Goal: Ask a question

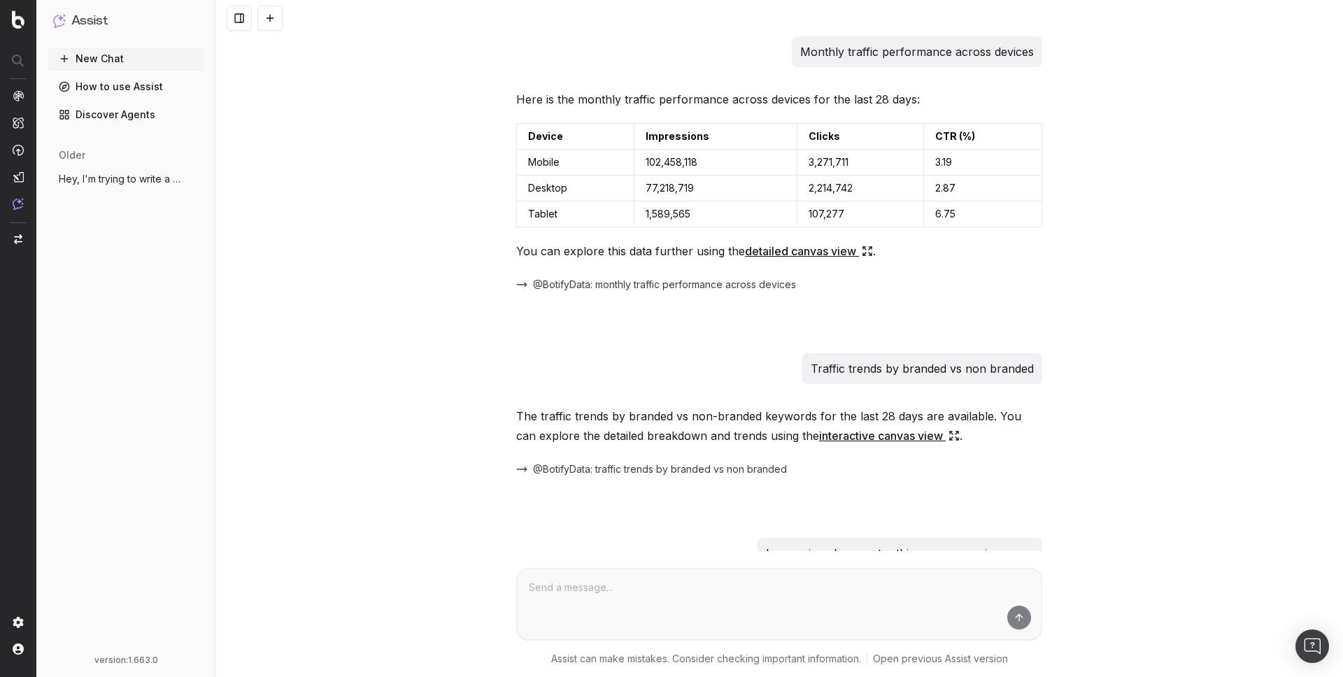
scroll to position [331, 0]
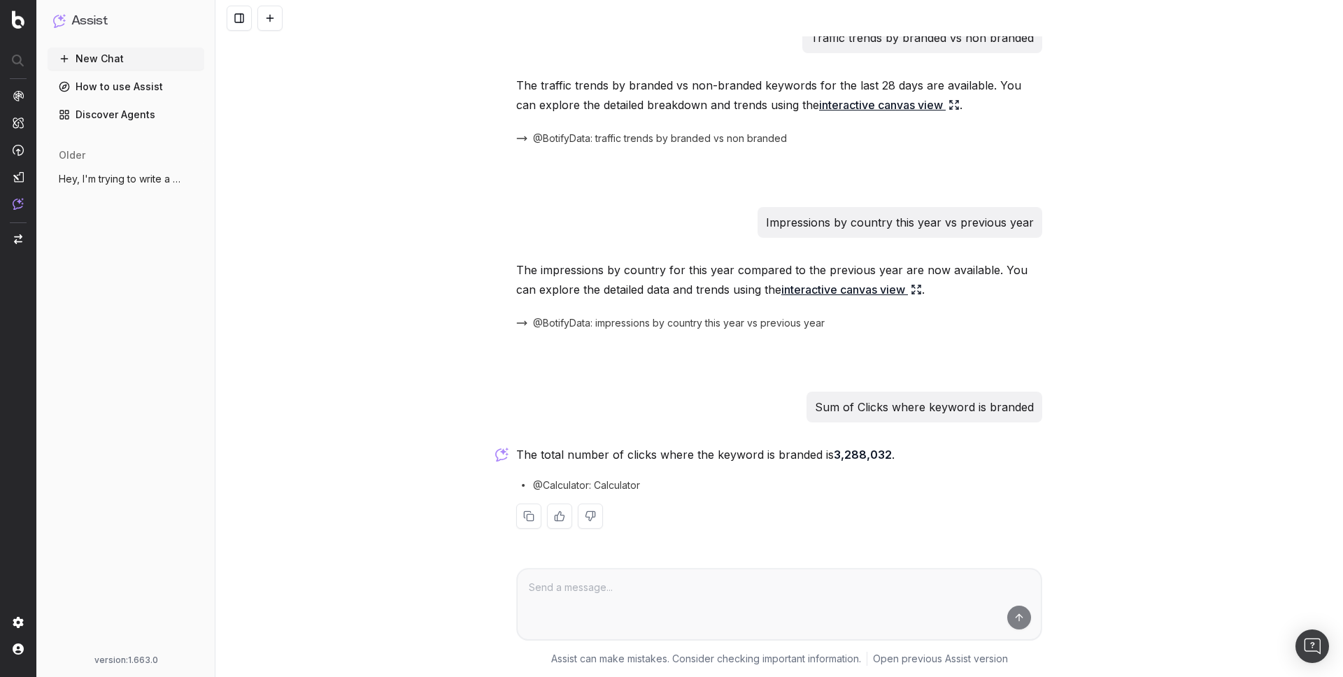
click at [601, 486] on span "@Calculator: Calculator" at bounding box center [586, 485] width 107 height 14
click at [903, 470] on div "The total number of clicks where the keyword is branded is 3,288,032 . @Calcula…" at bounding box center [779, 498] width 526 height 106
click at [842, 449] on strong "3,288,032" at bounding box center [863, 455] width 58 height 14
click at [835, 289] on link "interactive canvas view" at bounding box center [851, 290] width 141 height 20
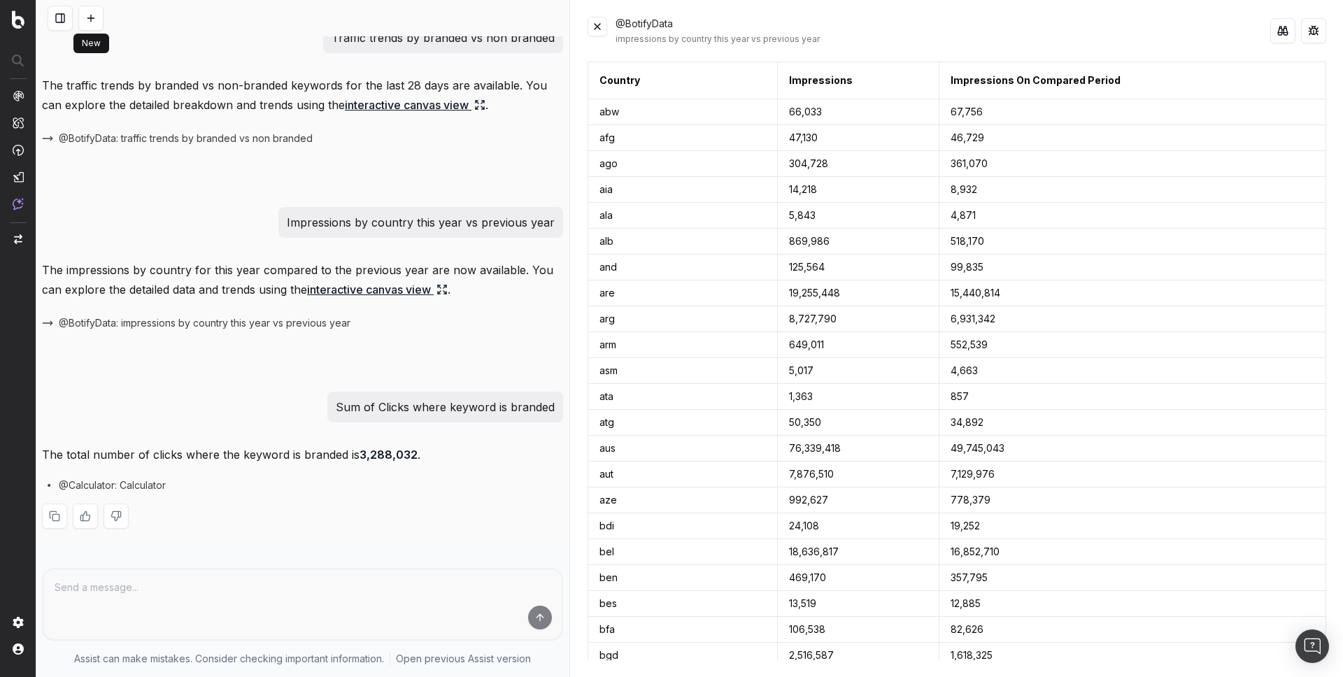
click at [92, 17] on button at bounding box center [90, 18] width 25 height 25
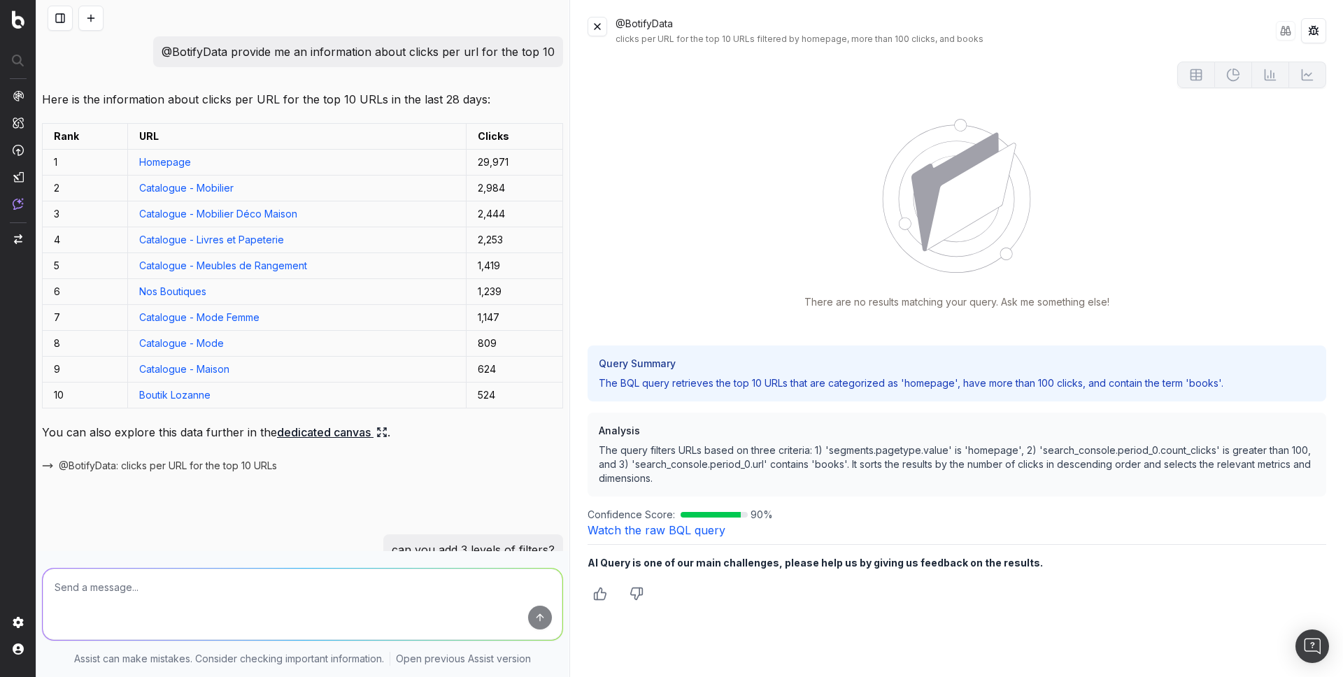
scroll to position [492, 0]
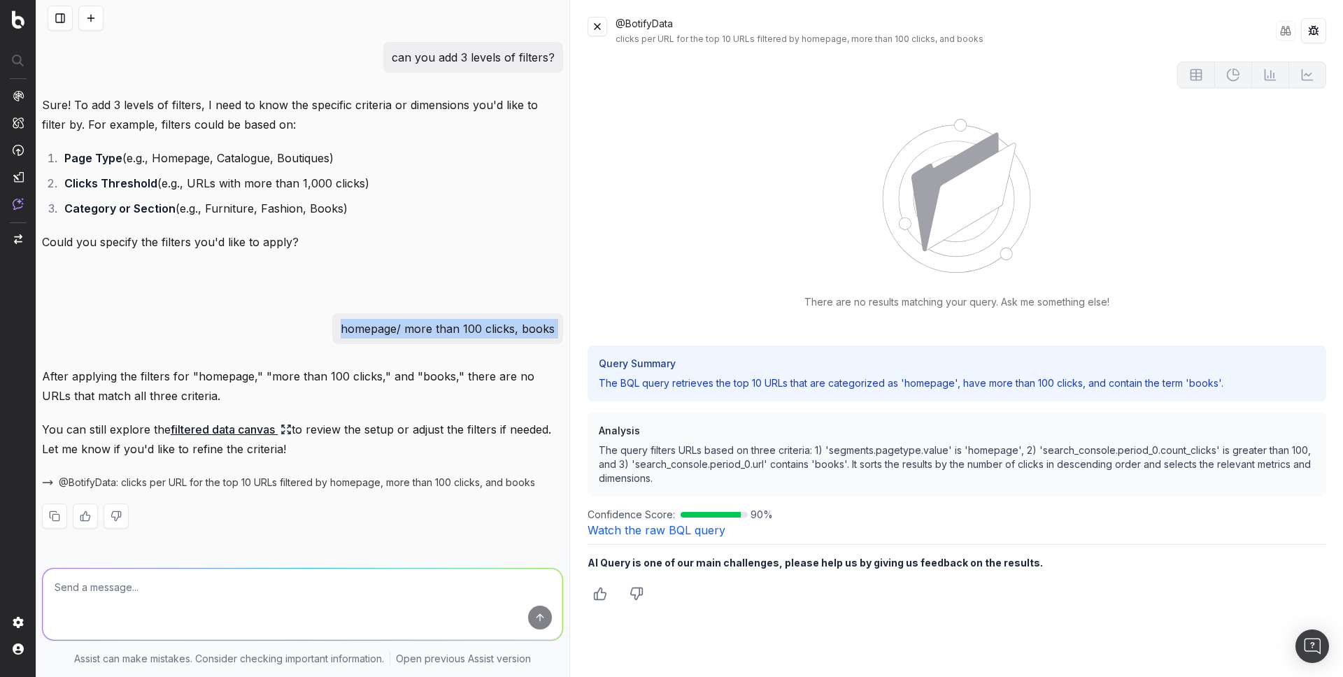
click at [101, 13] on button at bounding box center [90, 18] width 25 height 25
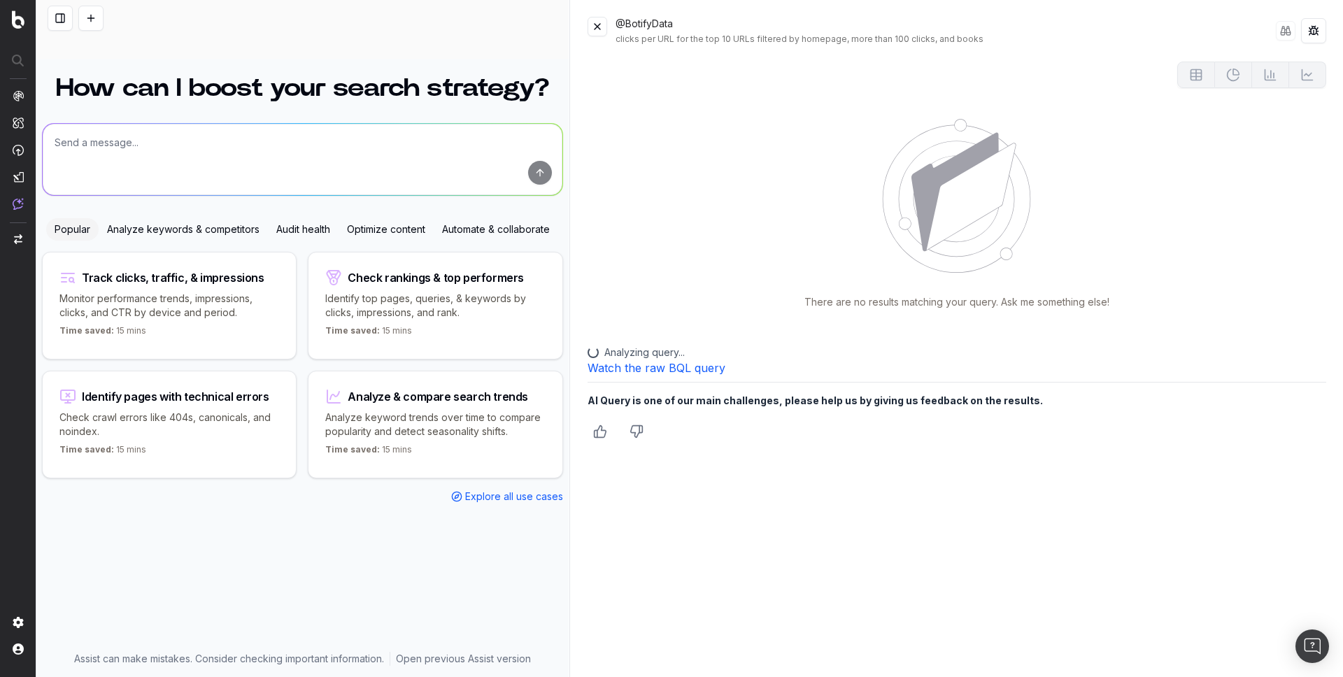
click at [599, 22] on button at bounding box center [597, 27] width 20 height 20
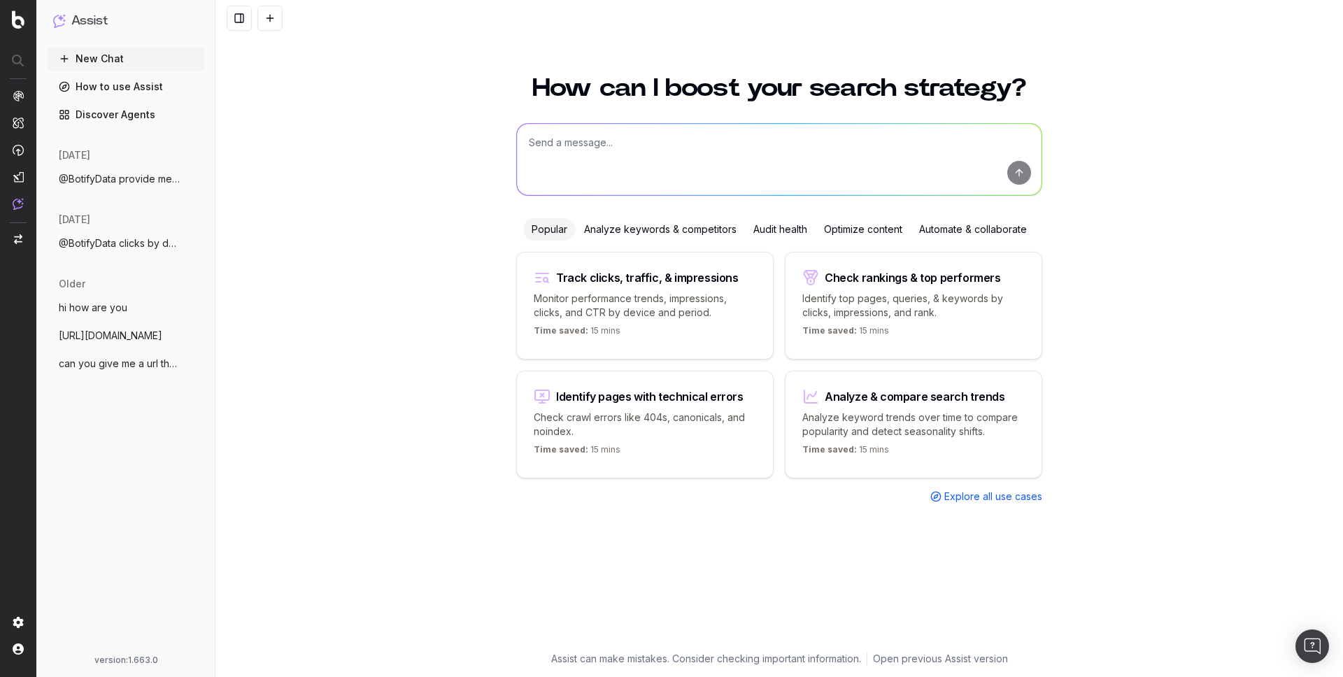
click at [274, 18] on button at bounding box center [269, 18] width 25 height 25
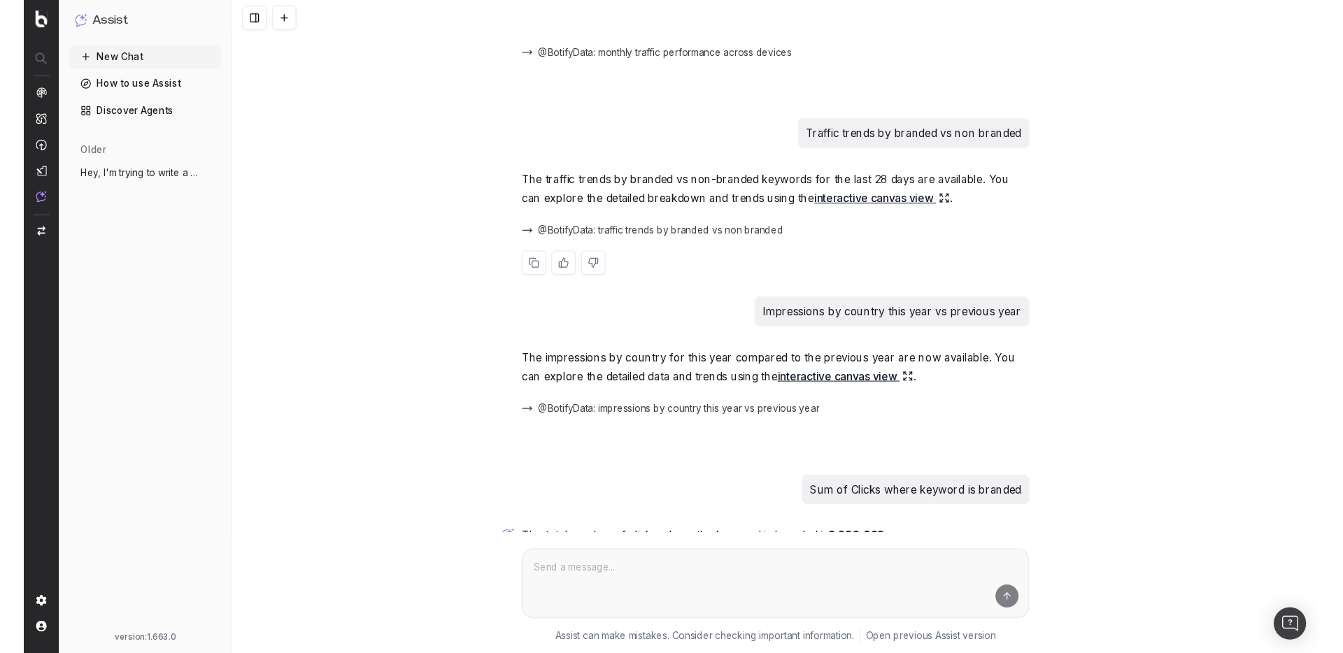
scroll to position [240, 0]
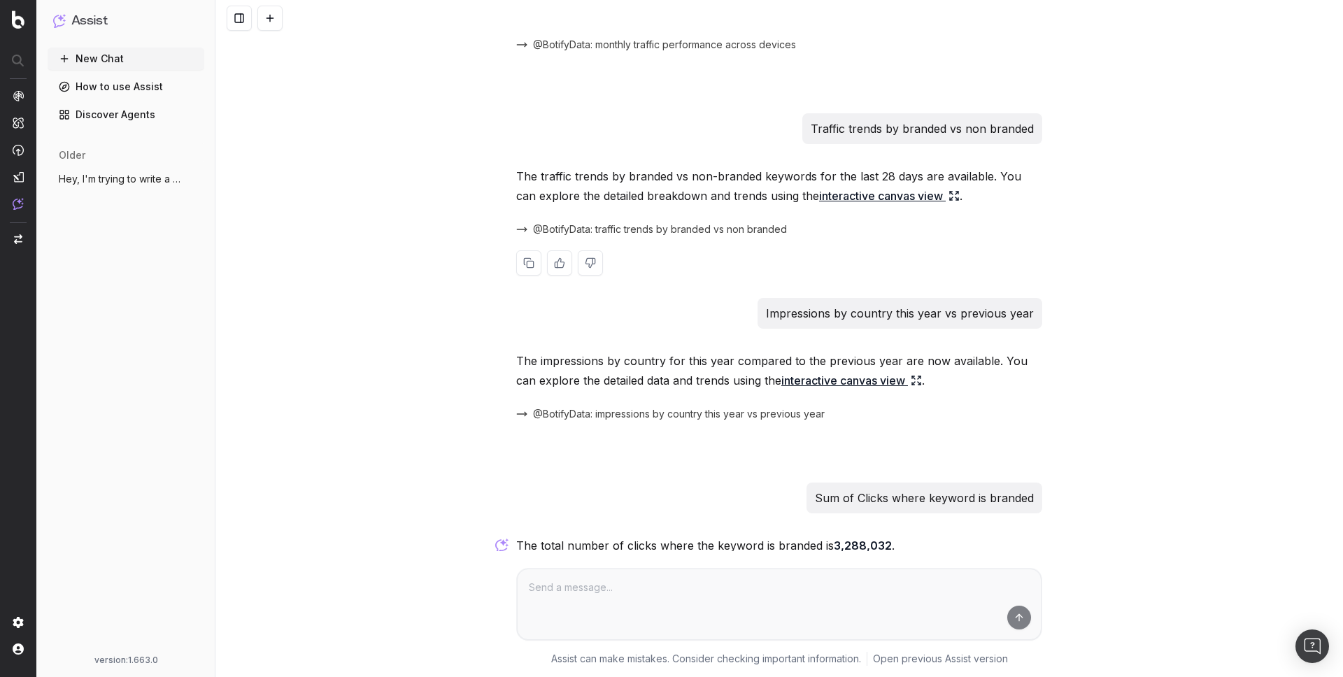
click at [871, 197] on link "interactive canvas view" at bounding box center [889, 196] width 141 height 20
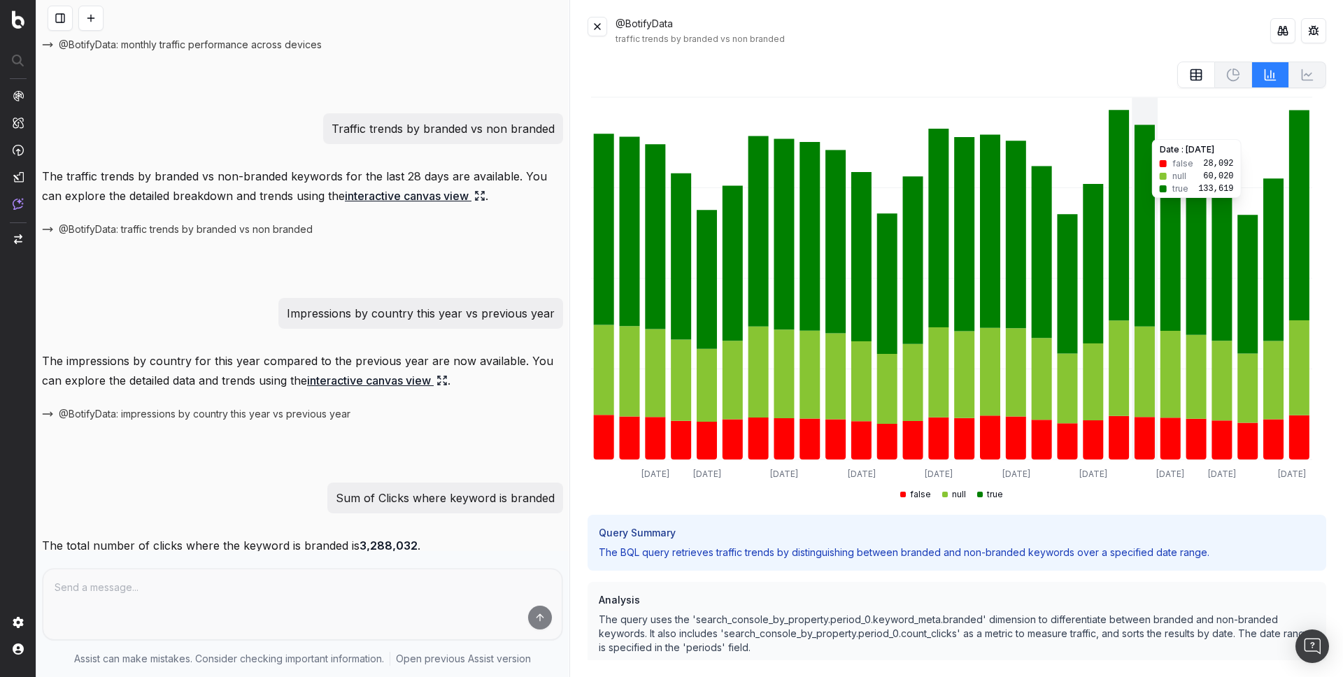
click at [1191, 77] on icon at bounding box center [1196, 77] width 10 height 0
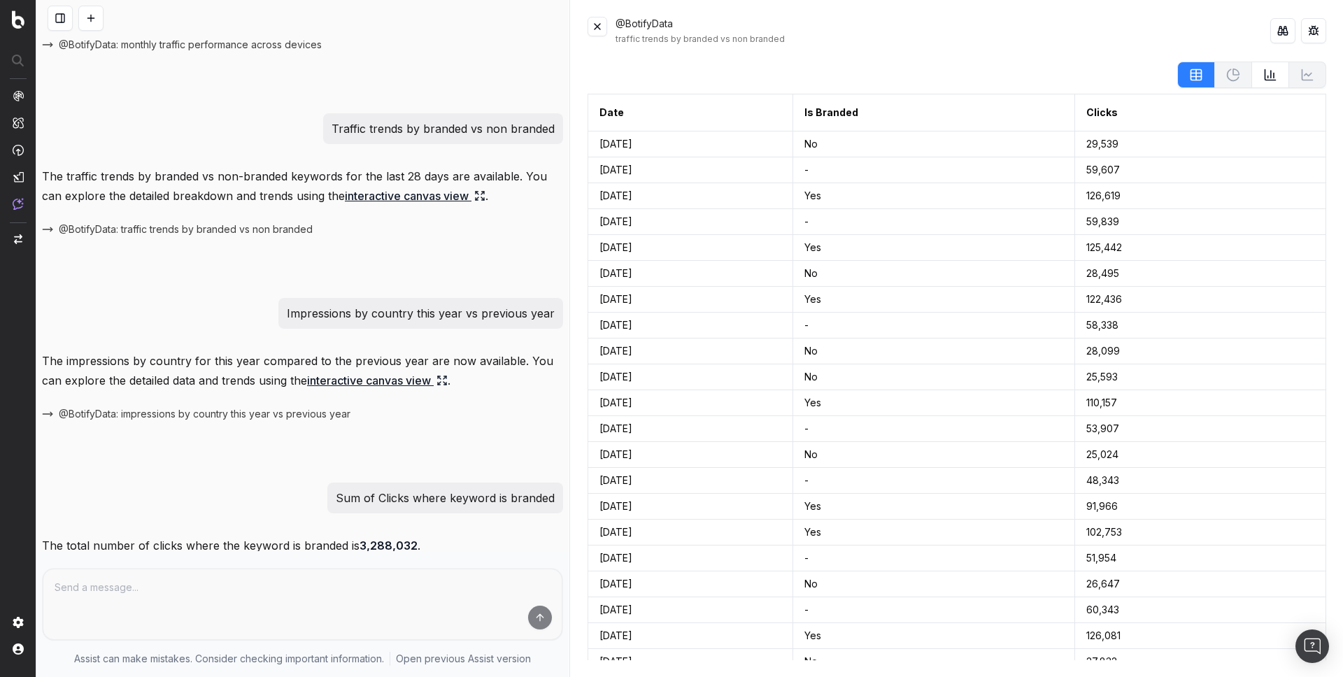
click at [1263, 76] on icon at bounding box center [1270, 75] width 14 height 14
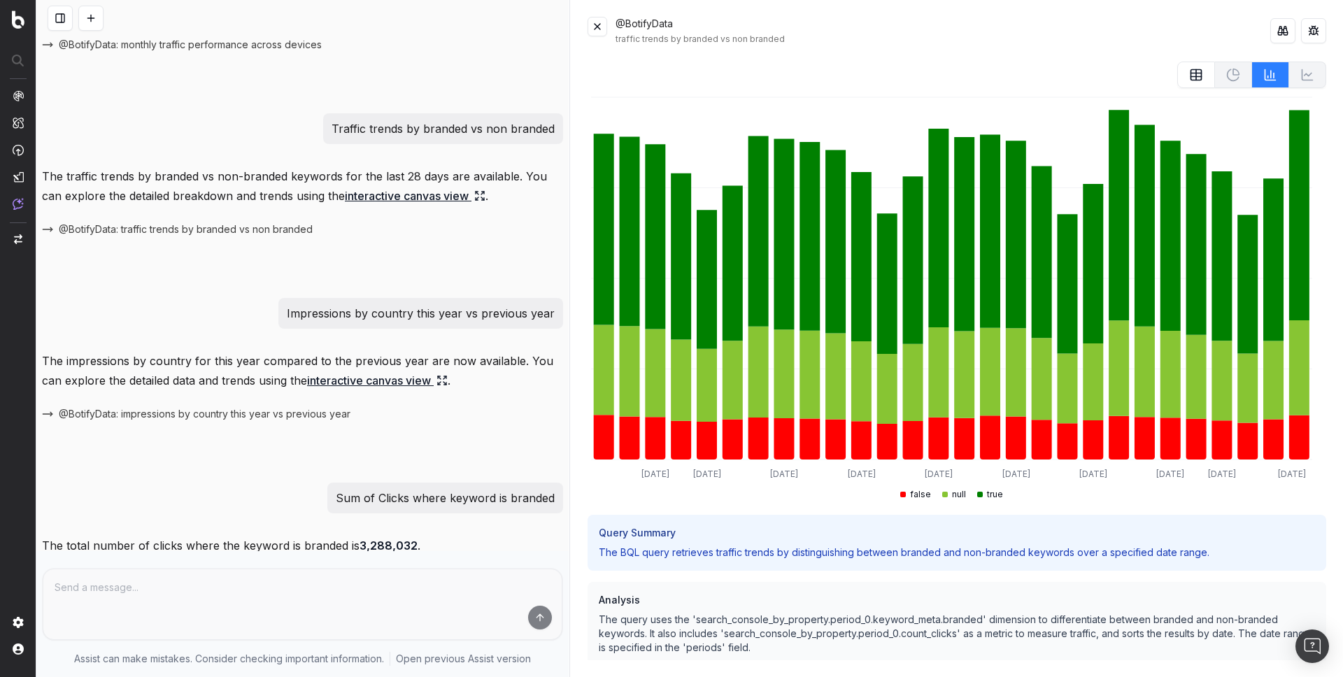
click at [1196, 79] on button at bounding box center [1196, 75] width 38 height 27
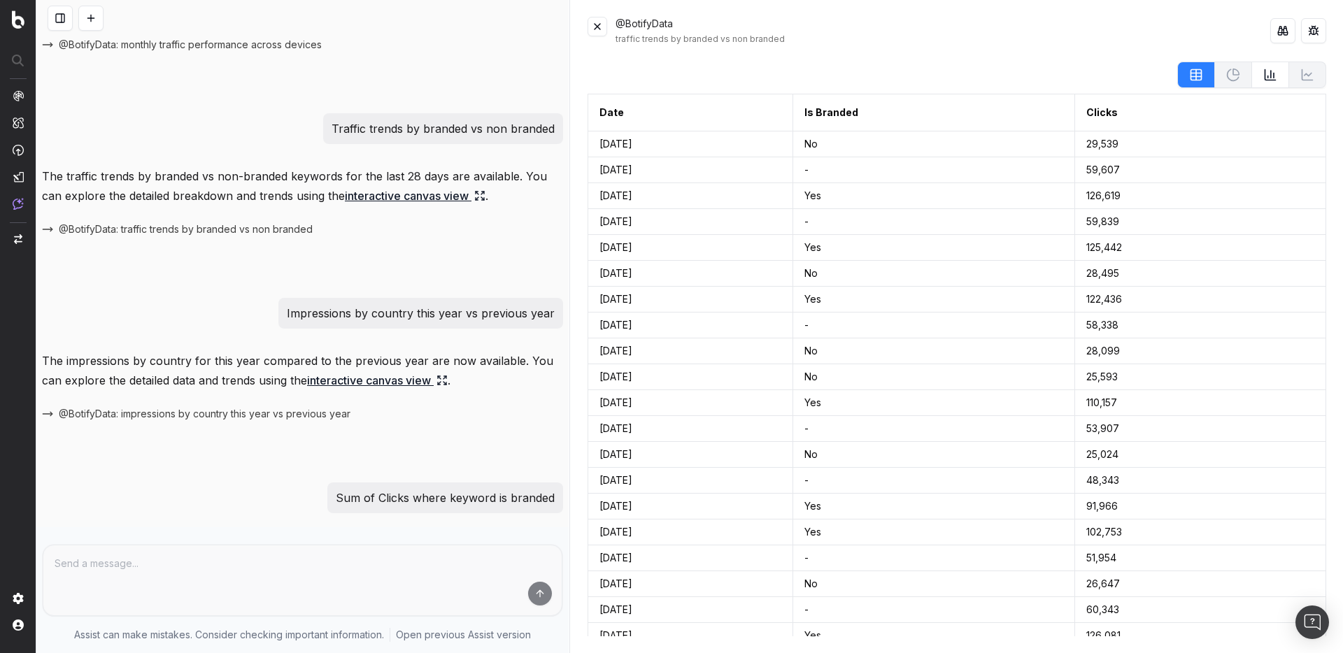
click at [92, 21] on button at bounding box center [90, 18] width 25 height 25
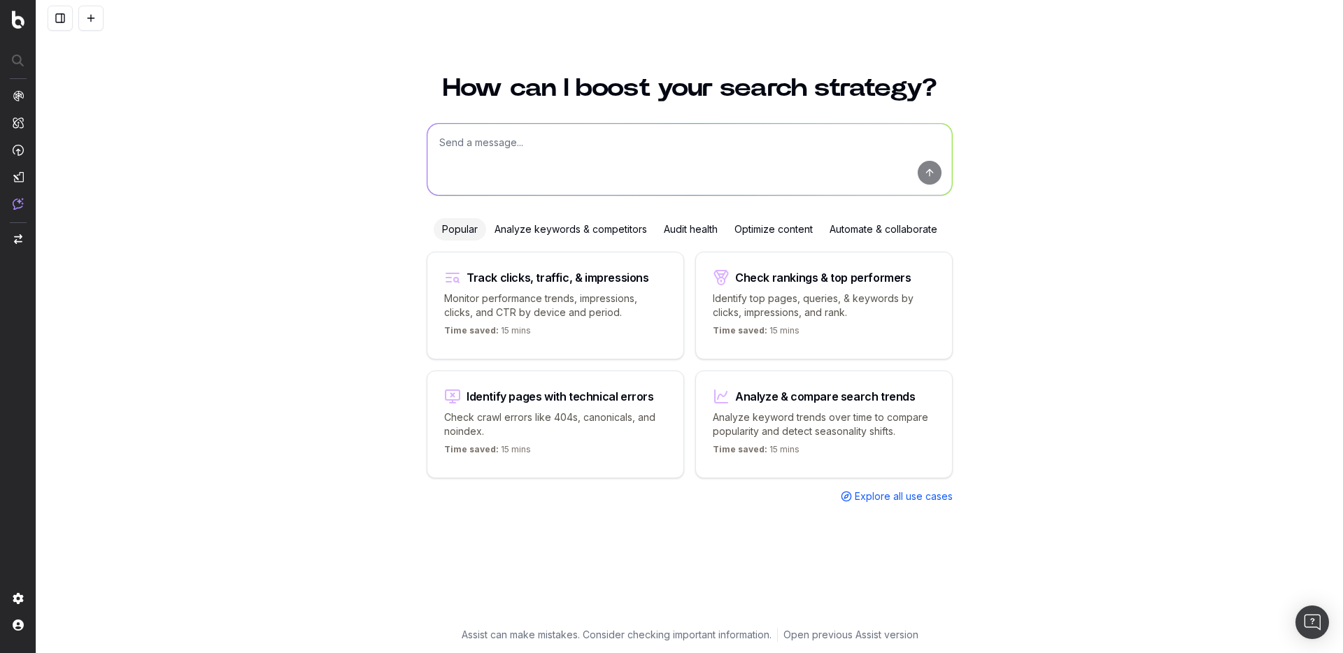
click at [64, 25] on button at bounding box center [60, 18] width 25 height 25
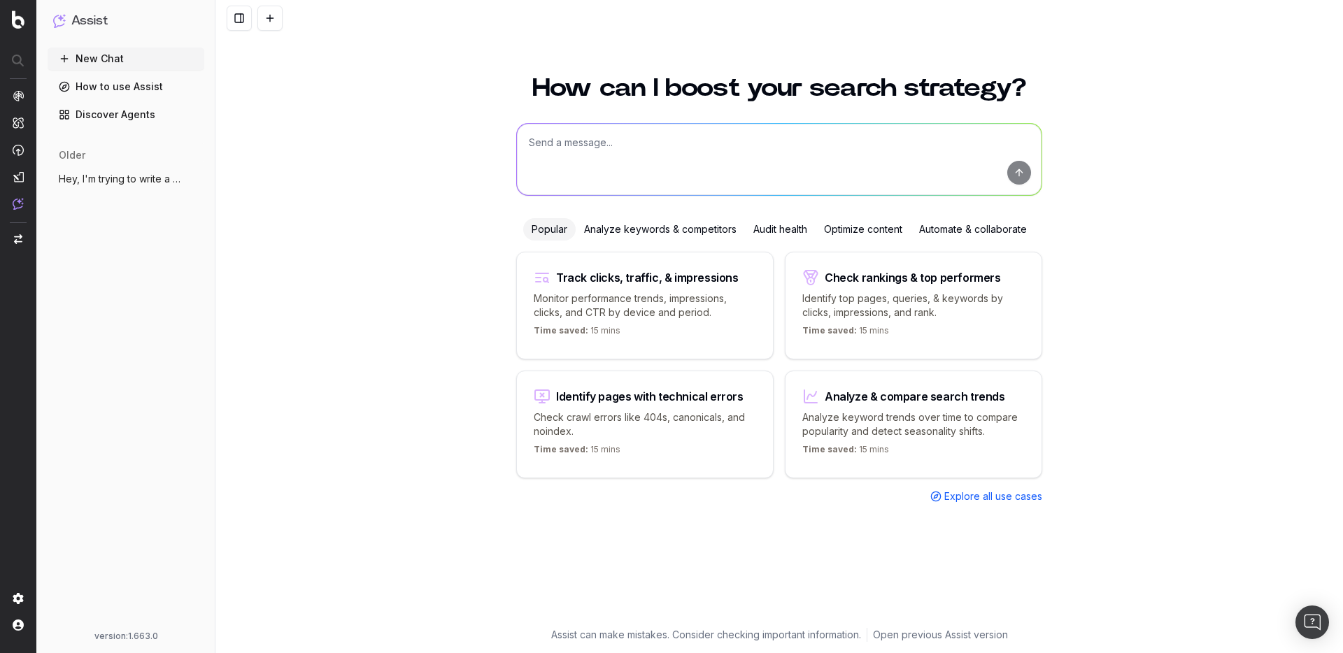
click at [150, 178] on span "Hey, I'm trying to write a FAQ optimized" at bounding box center [120, 179] width 123 height 14
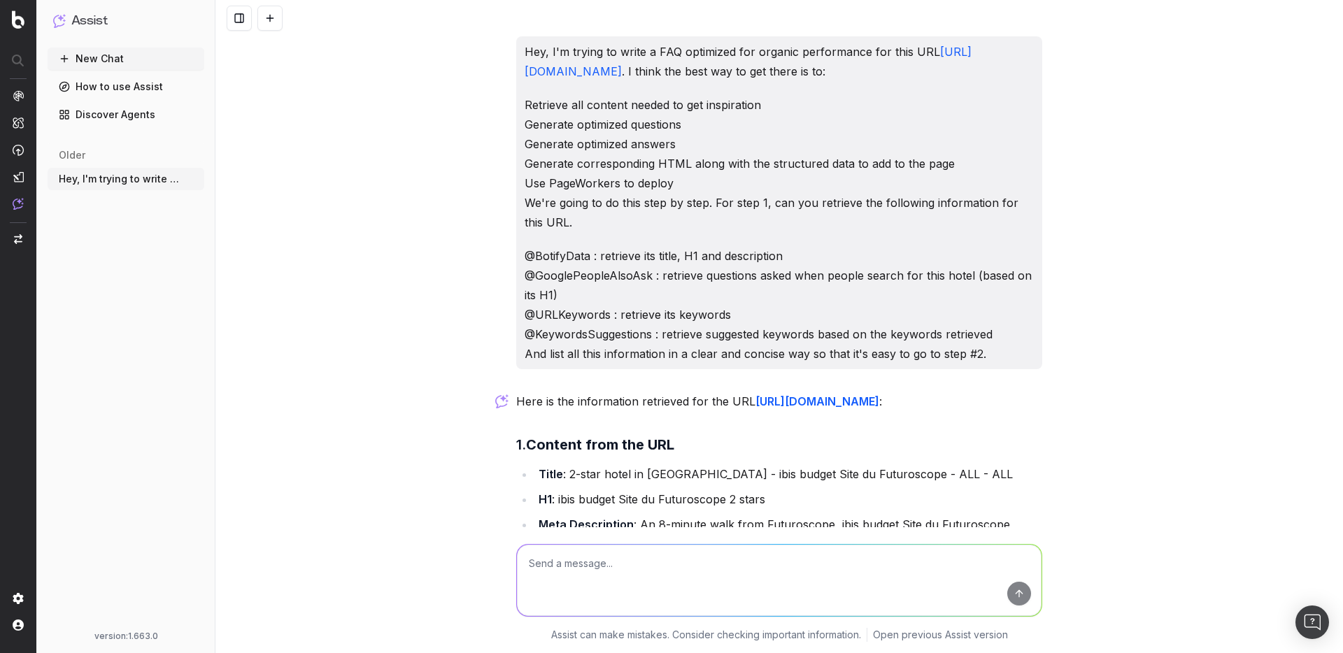
scroll to position [755, 0]
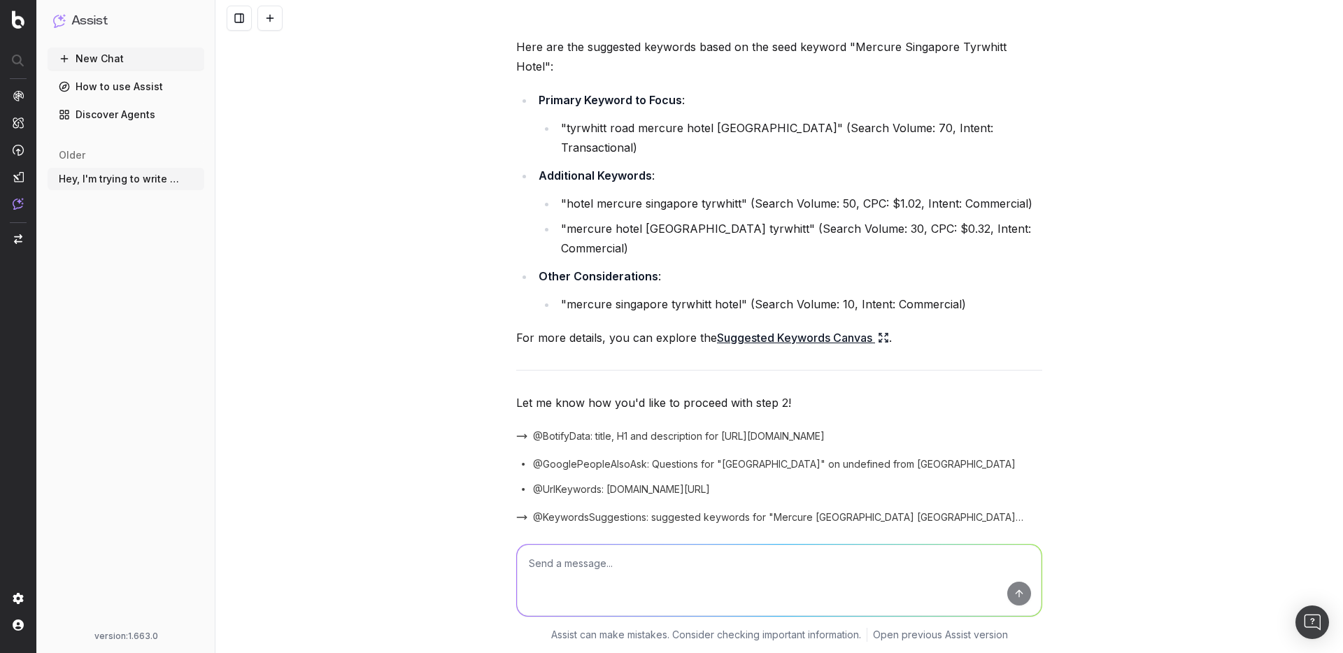
click at [632, 483] on span "@UrlKeywords: all.accor.com/hotel/9594/index.en.shtml" at bounding box center [621, 490] width 177 height 14
click at [611, 429] on span "@BotifyData: title, H1 and description for https://all.accor.com/hotel/9594/ind…" at bounding box center [679, 436] width 292 height 14
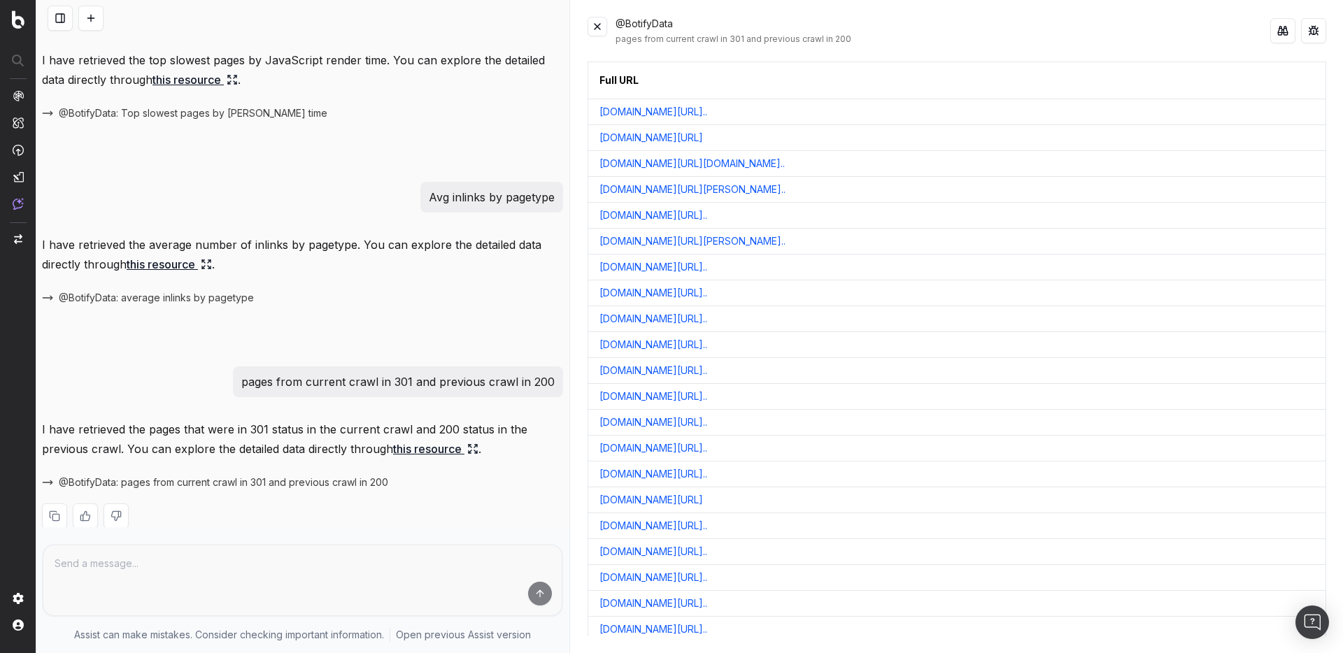
scroll to position [746, 0]
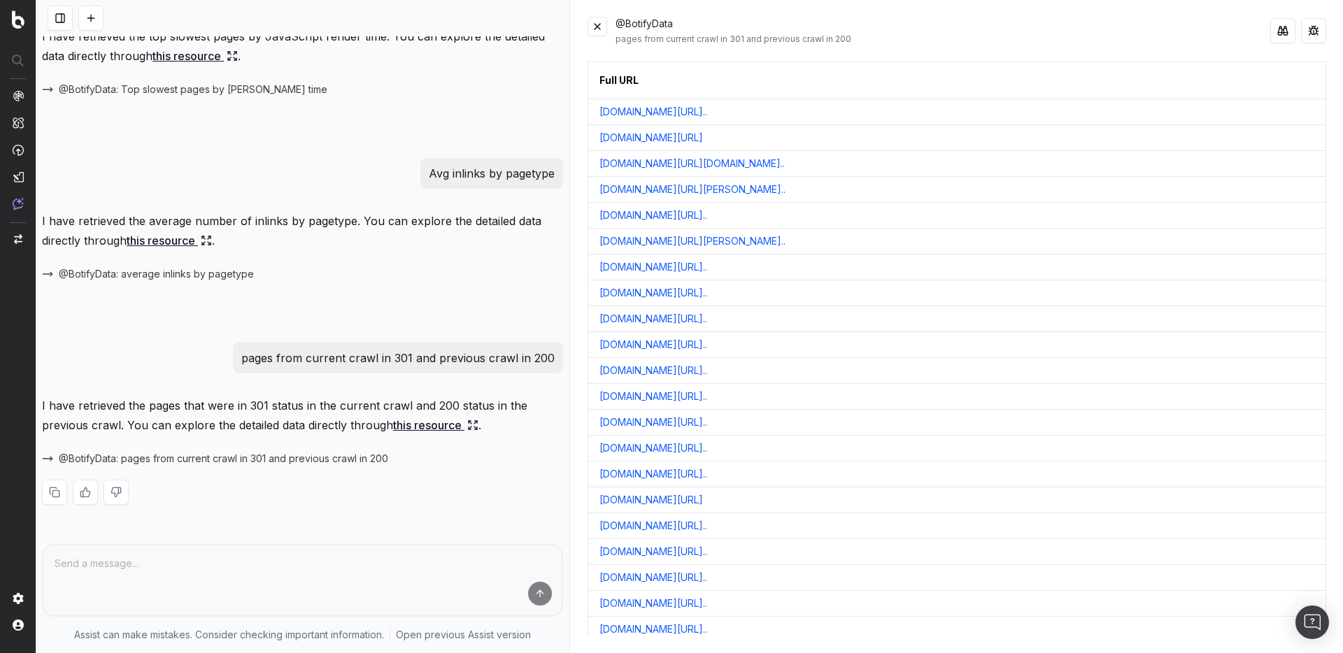
click at [185, 464] on span "@BotifyData: pages from current crawl in 301 and previous crawl in 200" at bounding box center [223, 459] width 329 height 14
click at [1281, 30] on button at bounding box center [1282, 30] width 25 height 25
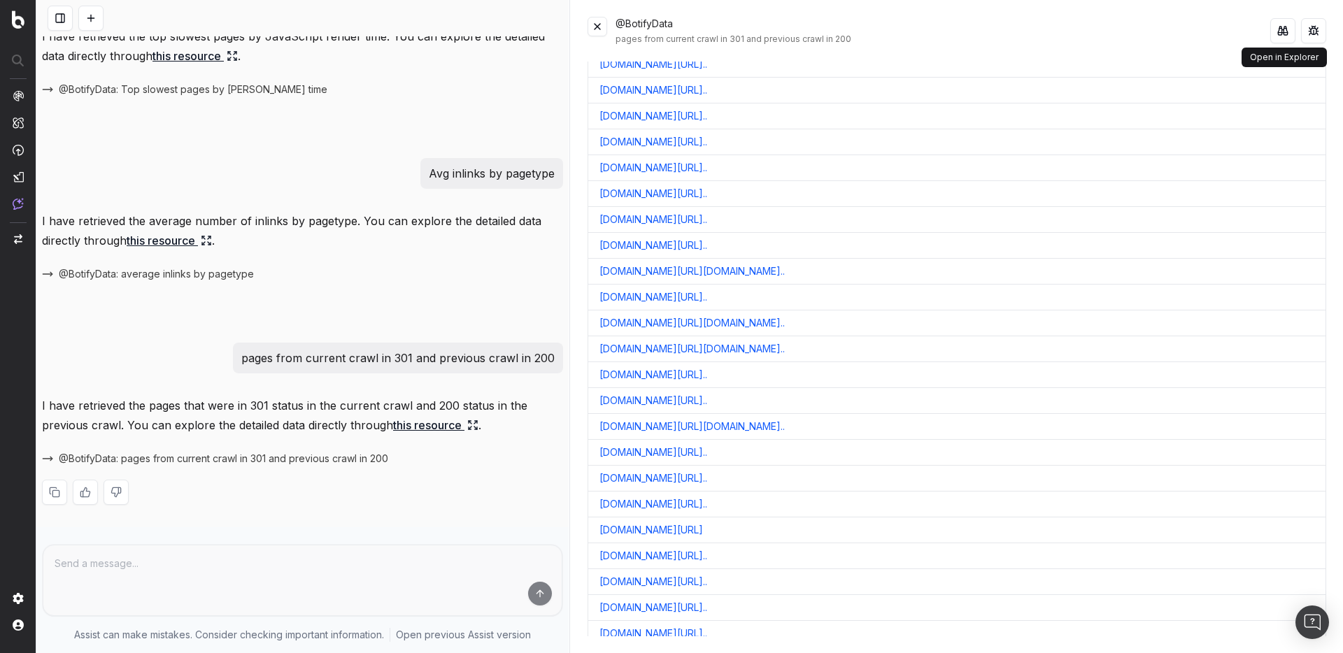
scroll to position [0, 0]
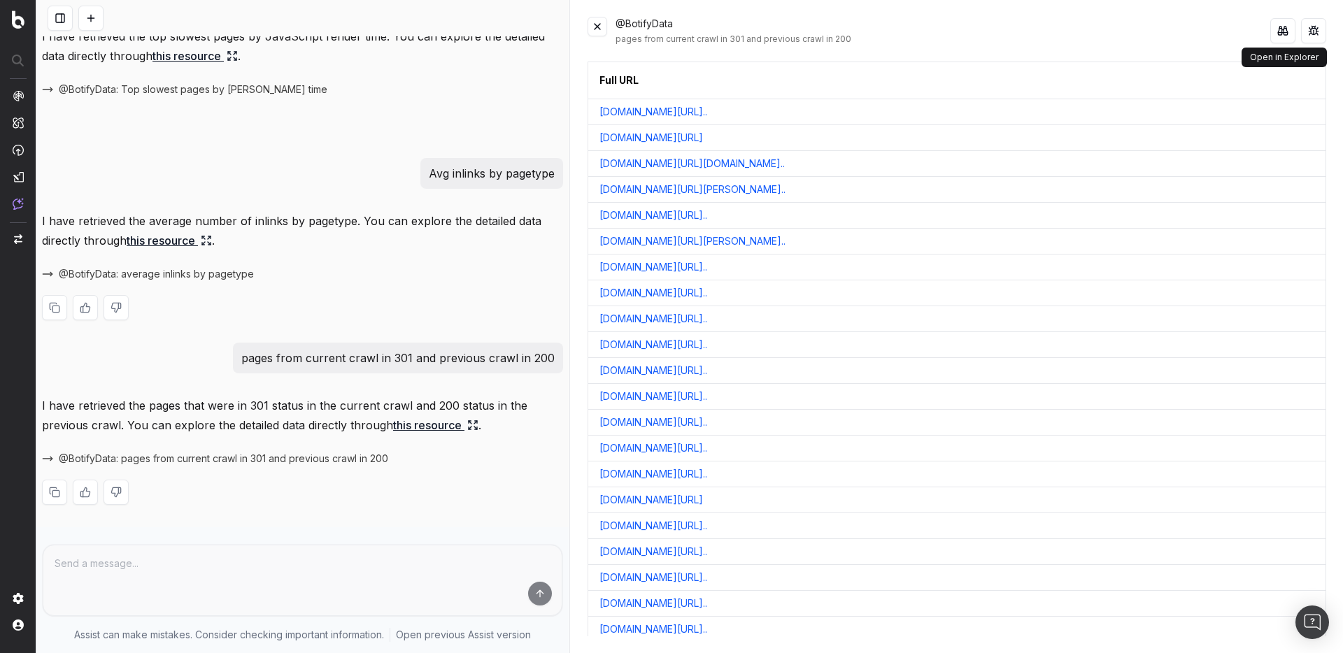
click at [193, 271] on span "@BotifyData: average inlinks by pagetype" at bounding box center [156, 274] width 195 height 14
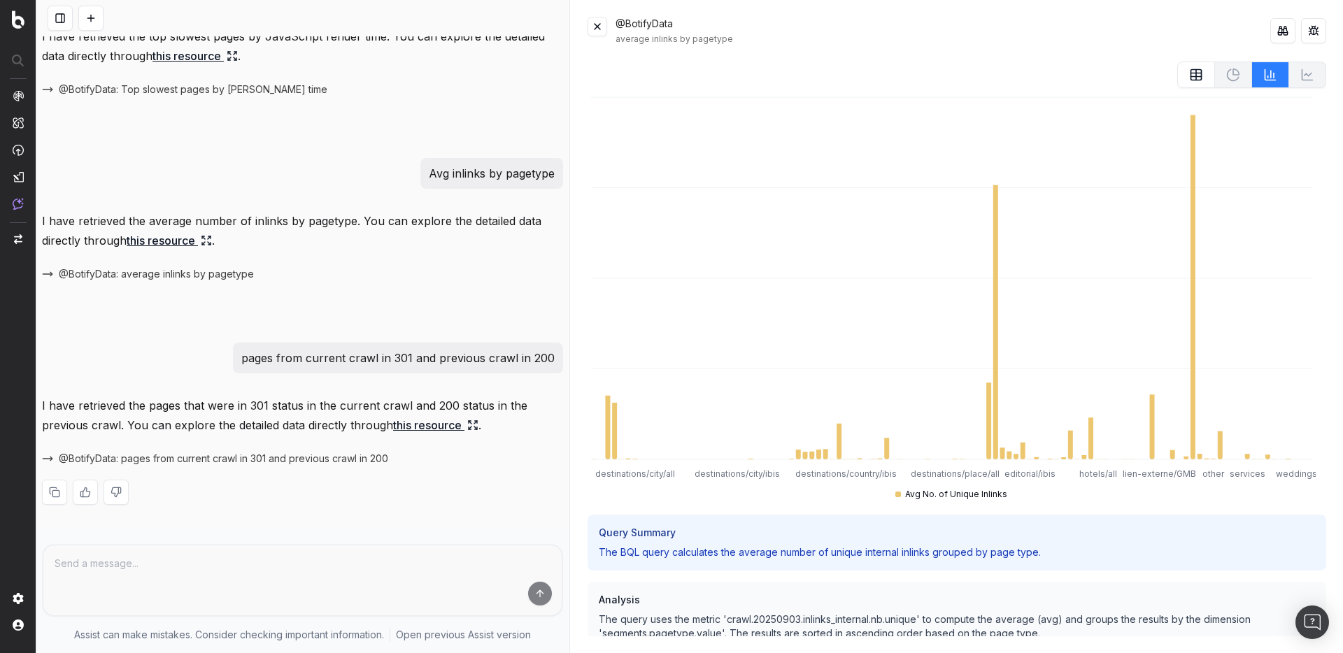
click at [1192, 77] on icon at bounding box center [1196, 75] width 14 height 14
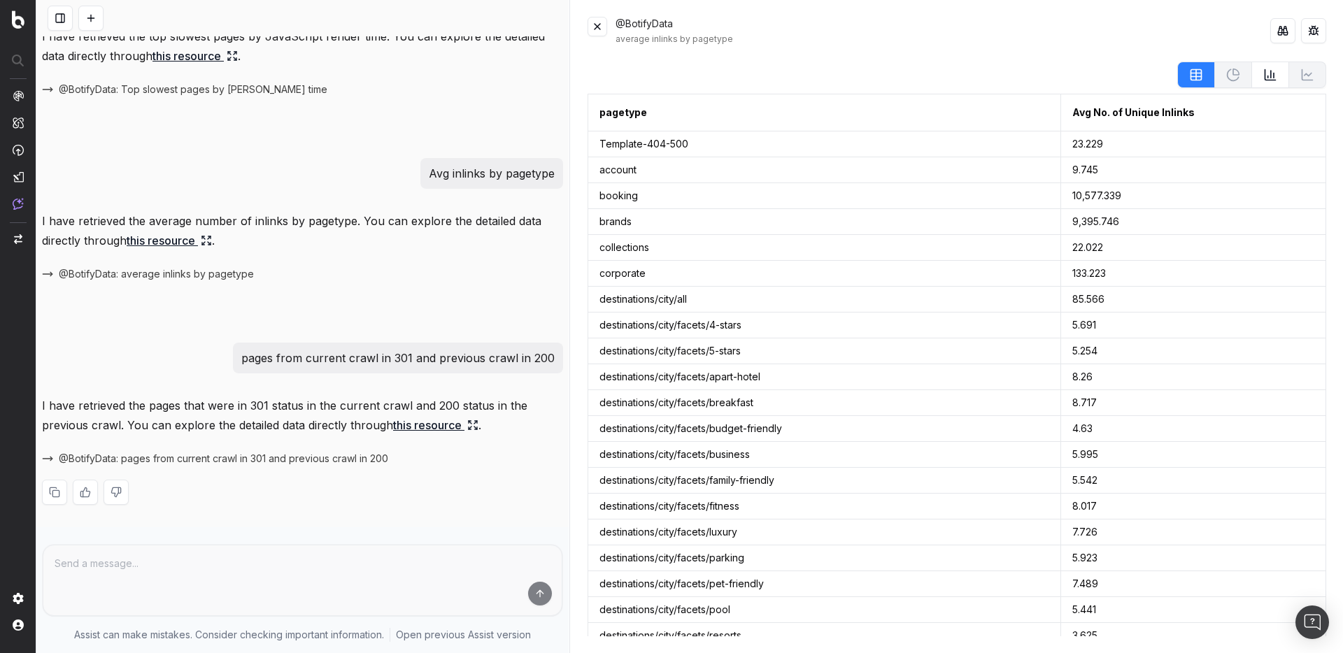
click at [1282, 31] on button at bounding box center [1282, 30] width 25 height 25
click at [131, 466] on div "@BotifyData: pages from current crawl in 301 and previous crawl in 200" at bounding box center [302, 459] width 521 height 20
click at [150, 457] on span "@BotifyData: pages from current crawl in 301 and previous crawl in 200" at bounding box center [223, 459] width 329 height 14
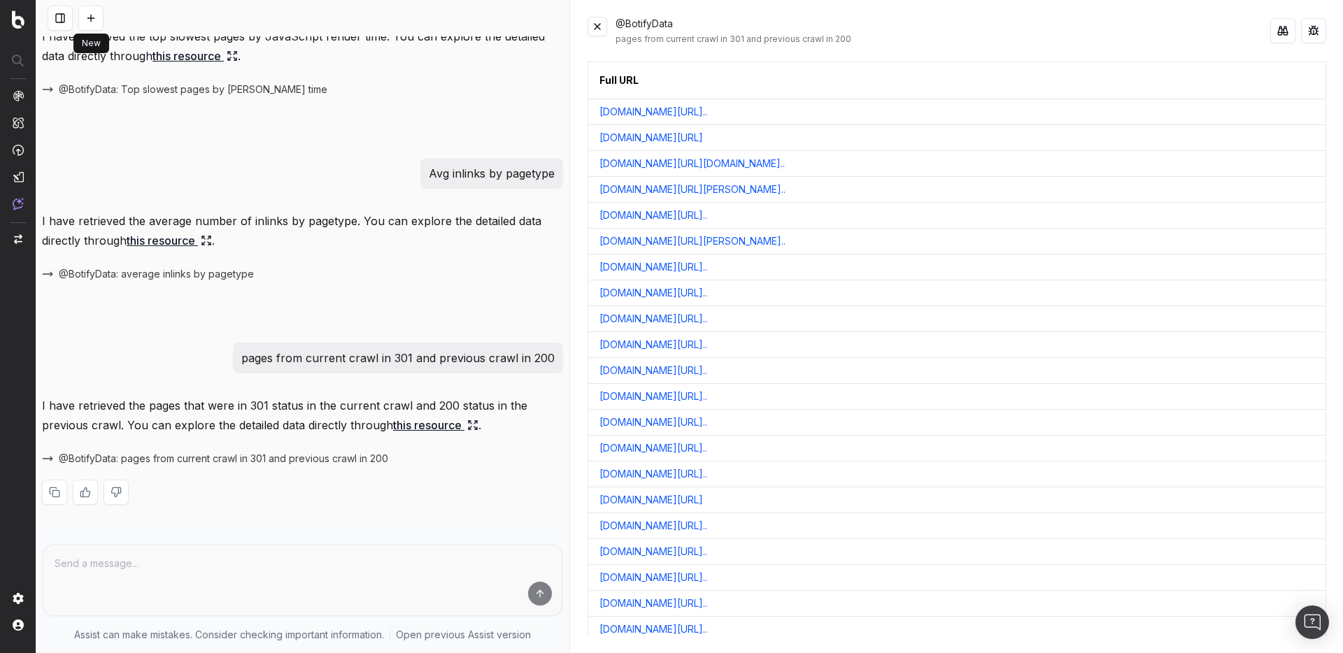
click at [90, 20] on button at bounding box center [90, 18] width 25 height 25
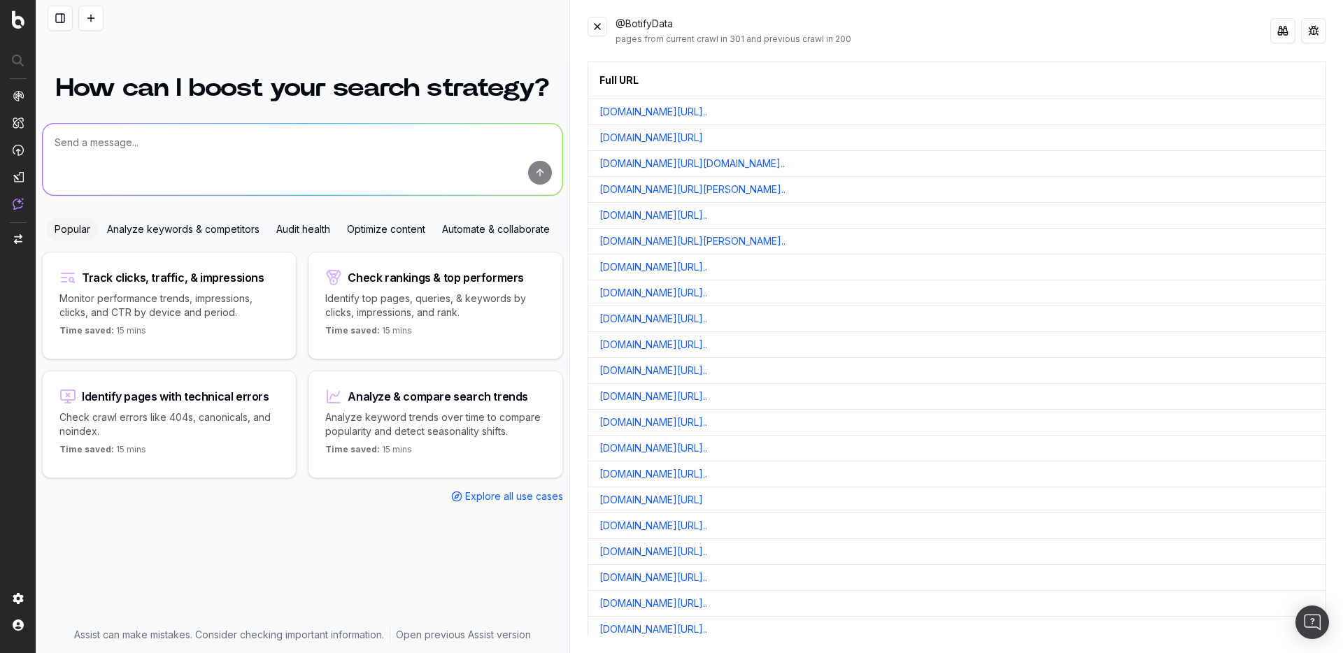
click at [594, 31] on button at bounding box center [597, 27] width 20 height 20
